Goal: Navigation & Orientation: Find specific page/section

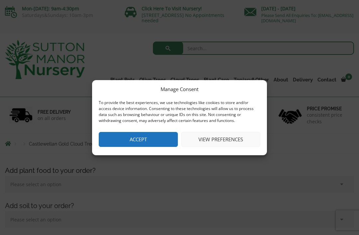
click at [229, 140] on button "View preferences" at bounding box center [220, 139] width 79 height 15
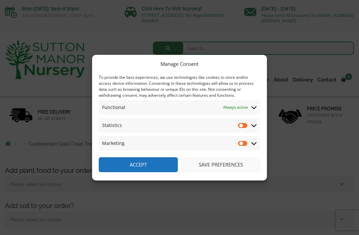
click at [242, 124] on input "Statistics" at bounding box center [243, 125] width 10 height 7
click at [240, 125] on input "Statistics" at bounding box center [243, 125] width 10 height 7
checkbox input "false"
click at [230, 160] on button "Save preferences" at bounding box center [220, 164] width 79 height 15
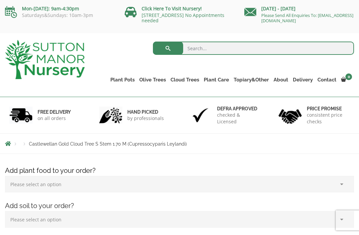
click at [0, 0] on link "Ilex Crenata Cloud Trees" at bounding box center [0, 0] width 0 height 0
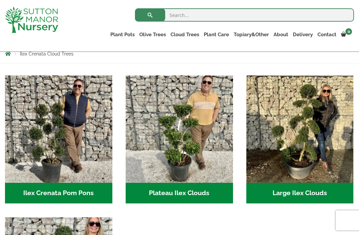
scroll to position [120, 0]
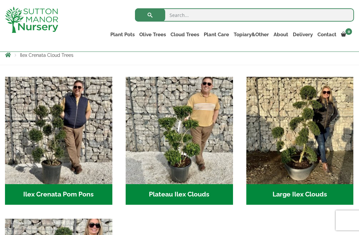
click at [0, 0] on link "Castlewellan" at bounding box center [0, 0] width 0 height 0
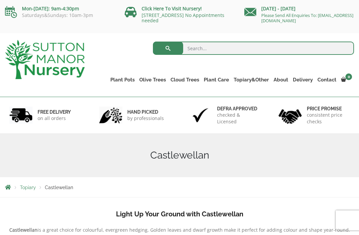
click at [0, 0] on link "Ligustrum Pom Poms" at bounding box center [0, 0] width 0 height 0
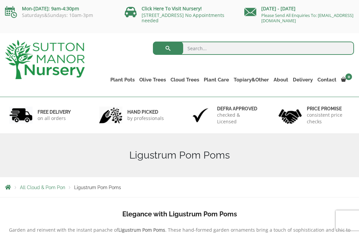
click at [0, 0] on link "Castlewellan (Cupressus)" at bounding box center [0, 0] width 0 height 0
